Goal: Navigation & Orientation: Find specific page/section

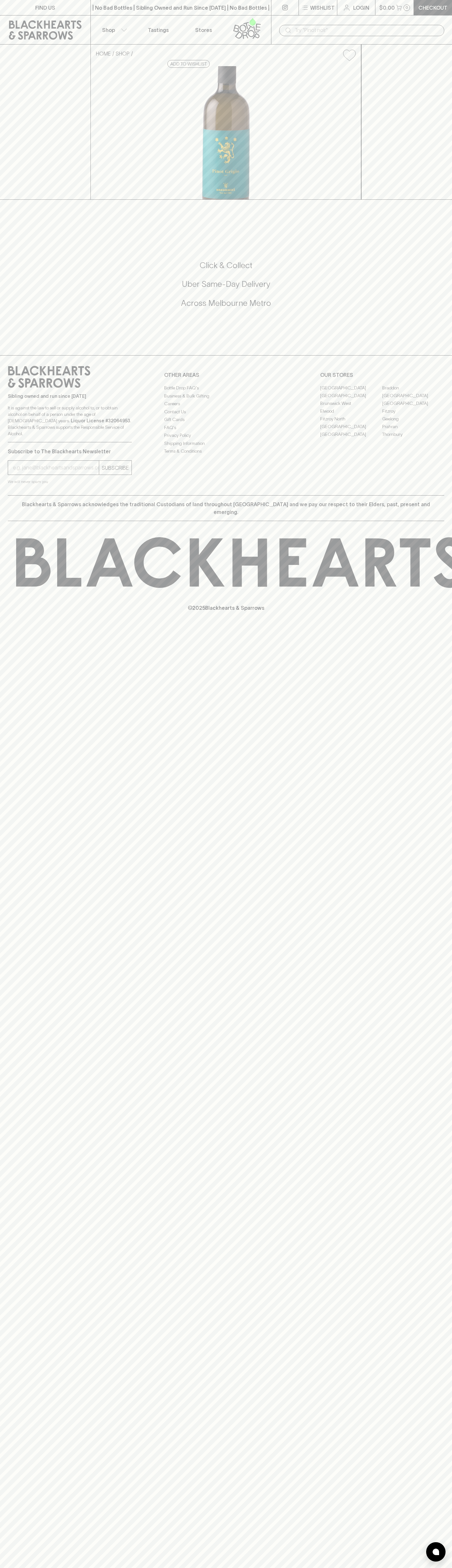
click at [351, 415] on link "Elwood" at bounding box center [351, 411] width 62 height 8
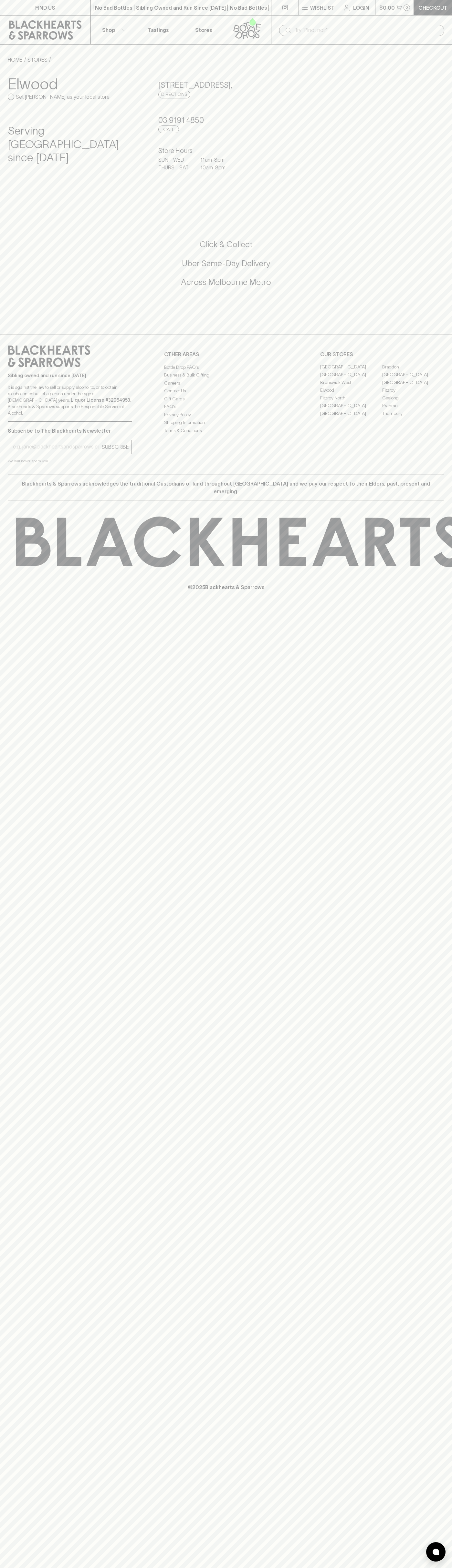
click at [308, 2] on button "Wishlist" at bounding box center [317, 7] width 38 height 15
click at [37, 1567] on html "FIND US | No Bad Bottles | Sibling Owned and Run Since [DATE] | No Bad Bottles …" at bounding box center [226, 784] width 452 height 1568
click at [8, 883] on div at bounding box center [226, 784] width 452 height 1568
